Goal: Information Seeking & Learning: Learn about a topic

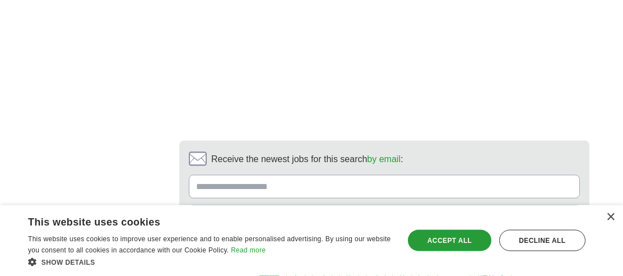
scroll to position [2192, 0]
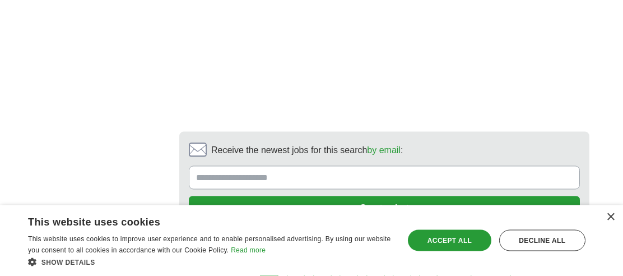
click at [490, 254] on link "next ❯" at bounding box center [490, 266] width 41 height 24
click at [301, 254] on link "2" at bounding box center [296, 266] width 20 height 24
click at [299, 254] on link "2" at bounding box center [296, 266] width 20 height 24
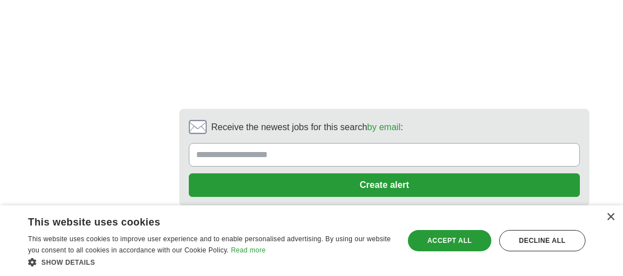
click at [305, 231] on link "2" at bounding box center [296, 243] width 20 height 24
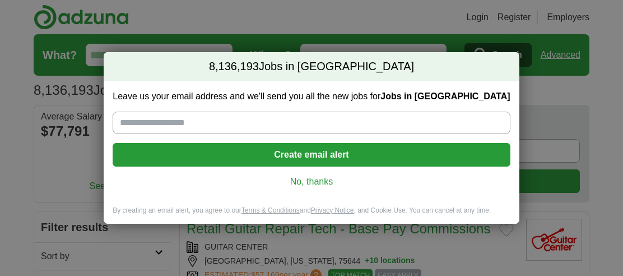
click at [589, 179] on div "8,136,193 Jobs in [GEOGRAPHIC_DATA] Leave us your email address and we'll send …" at bounding box center [311, 138] width 623 height 276
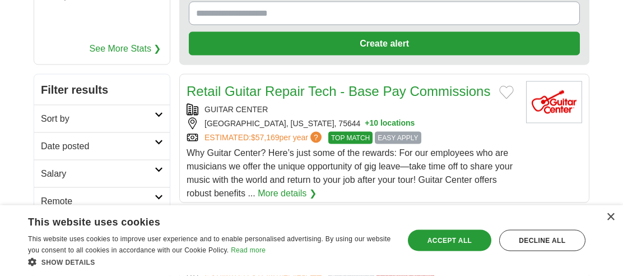
scroll to position [138, 0]
click at [162, 246] on link "Category" at bounding box center [102, 254] width 136 height 27
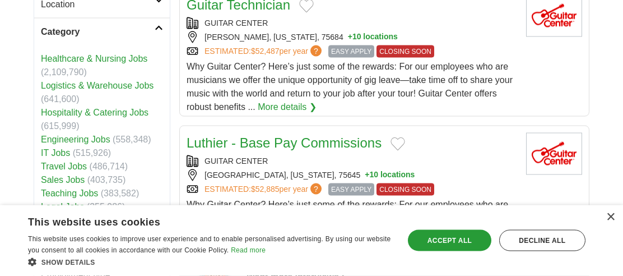
scroll to position [364, 0]
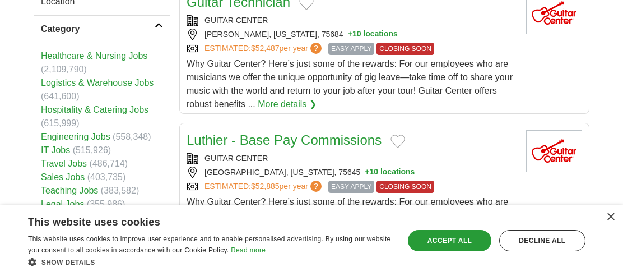
click at [166, 272] on link "Employment type" at bounding box center [102, 271] width 136 height 27
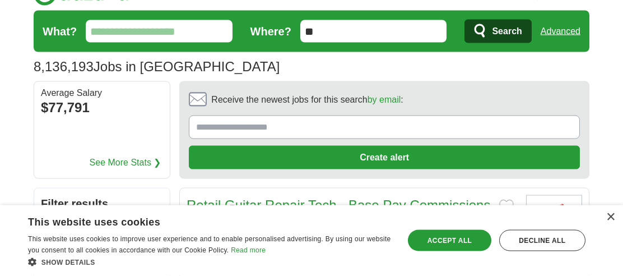
scroll to position [0, 0]
